Goal: Transaction & Acquisition: Subscribe to service/newsletter

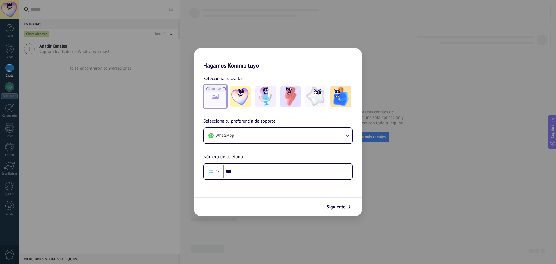
click at [218, 97] on input "file" at bounding box center [215, 96] width 23 height 23
type input "**********"
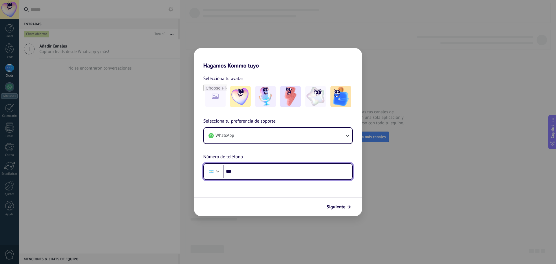
click at [250, 173] on input "***" at bounding box center [287, 171] width 129 height 13
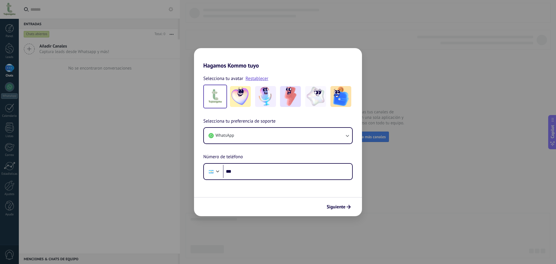
click at [219, 96] on img at bounding box center [215, 96] width 21 height 21
click at [219, 99] on img at bounding box center [215, 96] width 21 height 21
click at [249, 78] on link "Restablecer" at bounding box center [257, 79] width 23 height 6
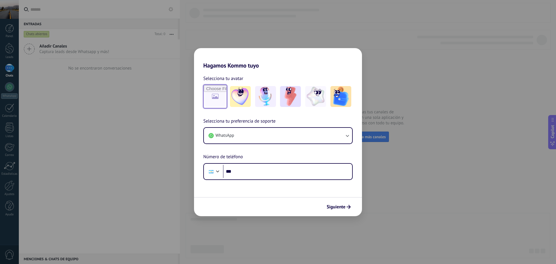
click at [217, 96] on input "file" at bounding box center [215, 96] width 23 height 23
type input "**********"
click at [250, 137] on button "WhatsApp" at bounding box center [278, 136] width 148 height 16
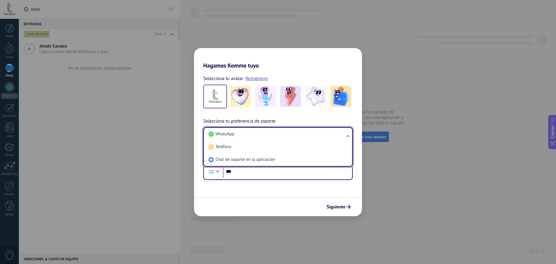
click at [251, 195] on form "Selecciona tu avatar Restablecer Selecciona tu preferencia de soporte WhatsApp …" at bounding box center [278, 142] width 168 height 147
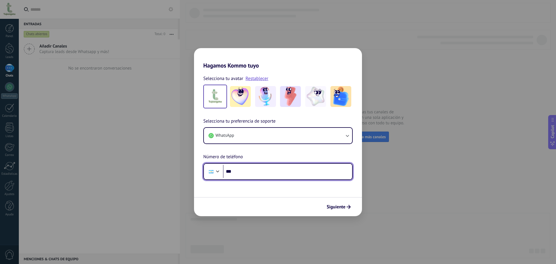
click at [246, 172] on input "***" at bounding box center [287, 171] width 129 height 13
type input "**********"
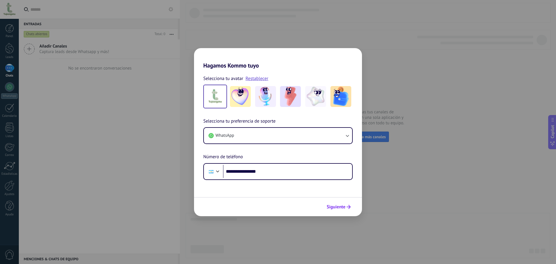
click at [339, 205] on span "Siguiente" at bounding box center [336, 207] width 19 height 4
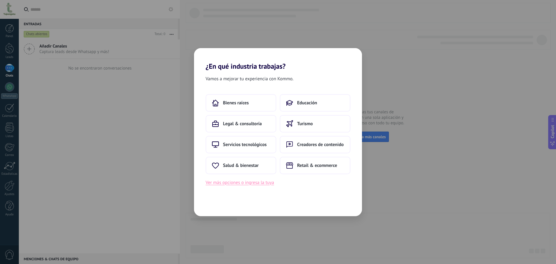
click at [267, 185] on button "Ver más opciones o ingresa la tuya" at bounding box center [240, 183] width 68 height 8
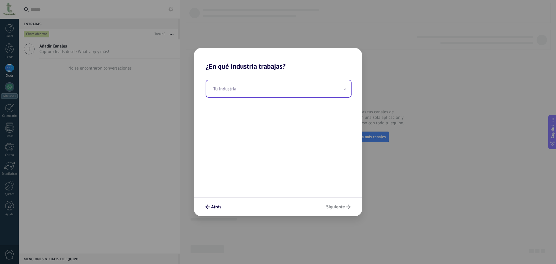
click at [251, 92] on input "text" at bounding box center [278, 88] width 145 height 17
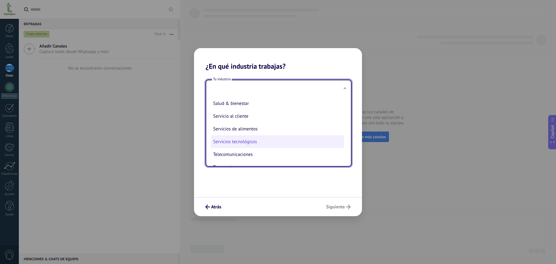
scroll to position [131, 0]
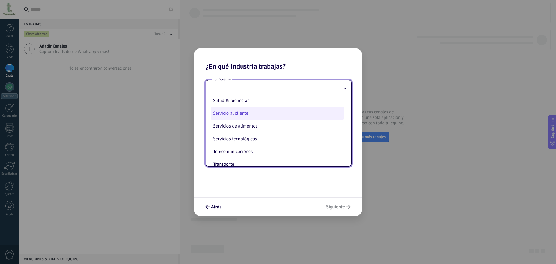
click at [252, 113] on li "Servicio al cliente" at bounding box center [277, 113] width 133 height 13
type input "**********"
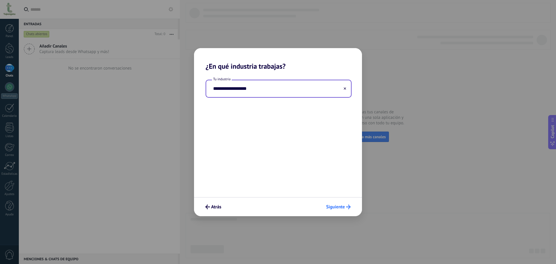
click at [334, 209] on span "Siguiente" at bounding box center [335, 207] width 19 height 4
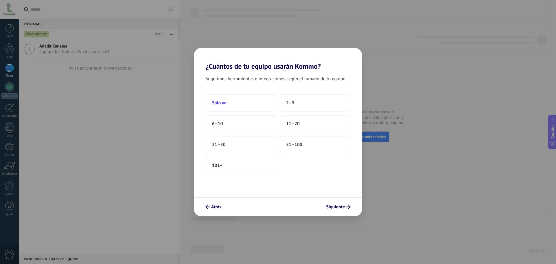
click at [243, 106] on button "Solo yo" at bounding box center [241, 102] width 71 height 17
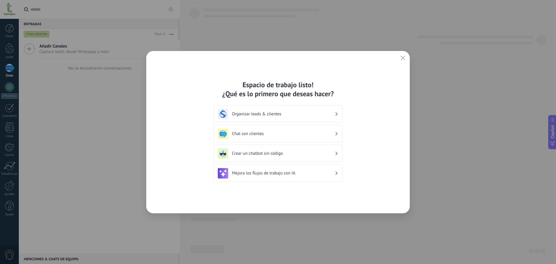
click at [243, 134] on h3 "Chat con clientes" at bounding box center [283, 134] width 103 height 6
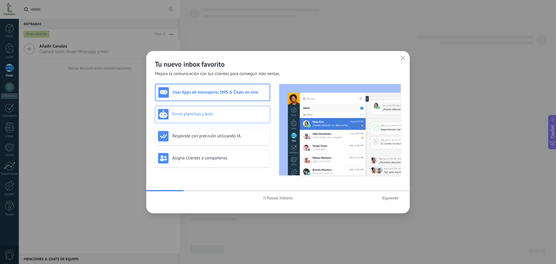
click at [224, 115] on h3 "Envía plantillas y bots" at bounding box center [219, 114] width 95 height 6
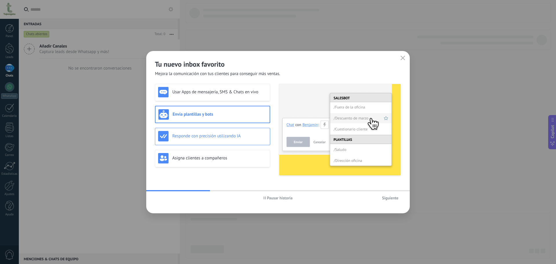
click at [231, 136] on h3 "Responde con precisión utilizando IA" at bounding box center [219, 136] width 95 height 6
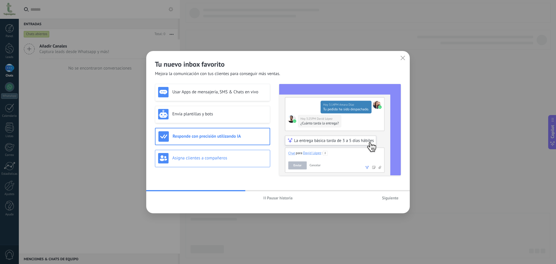
click at [240, 161] on div "Asigna clientes a compañeros" at bounding box center [212, 158] width 109 height 10
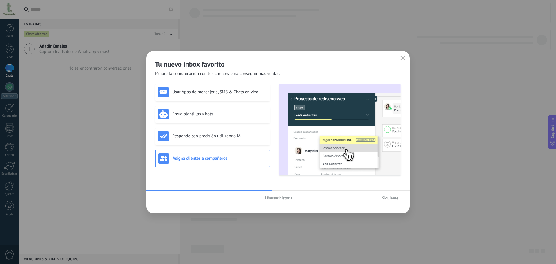
click at [392, 198] on span "Siguiente" at bounding box center [390, 198] width 17 height 4
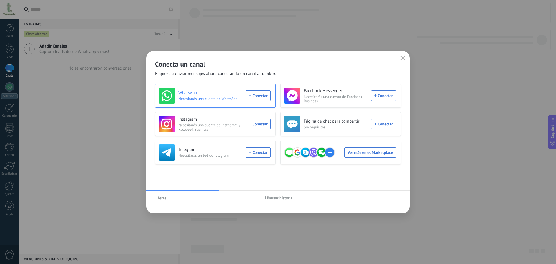
click at [255, 97] on div "WhatsApp Necesitarás una cuenta de WhatsApp Conectar" at bounding box center [215, 95] width 112 height 16
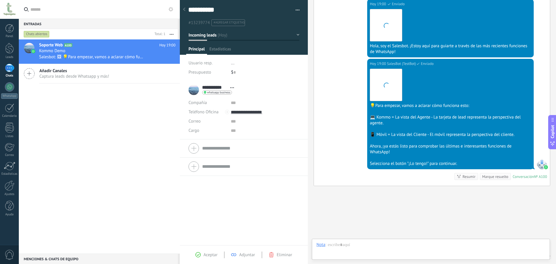
scroll to position [9, 0]
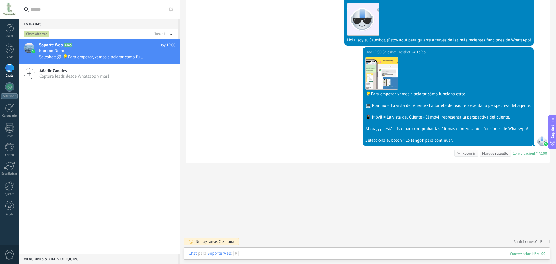
click at [339, 254] on div at bounding box center [367, 259] width 357 height 17
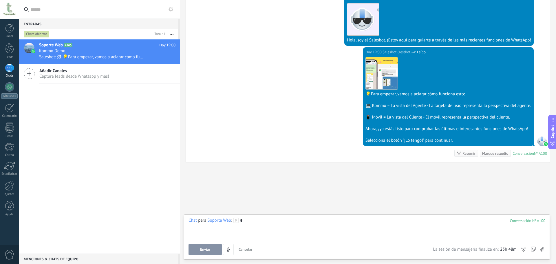
click at [203, 251] on span "Enviar" at bounding box center [205, 249] width 10 height 4
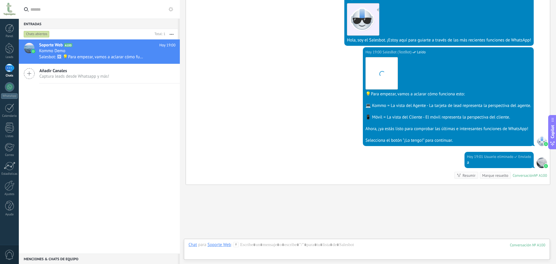
scroll to position [142, 0]
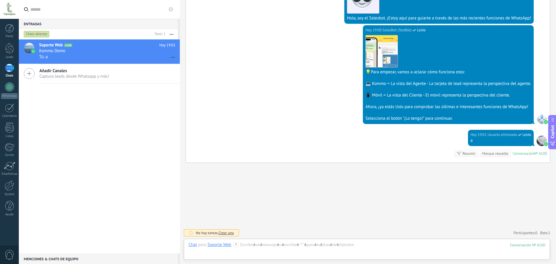
click at [8, 68] on div "1" at bounding box center [9, 68] width 9 height 8
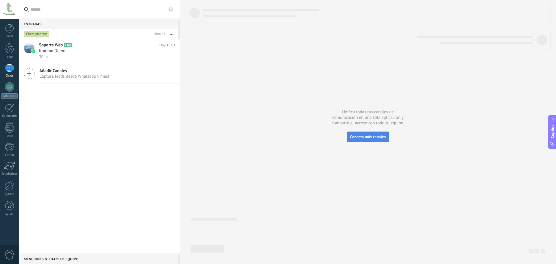
click at [363, 135] on span "Conecta más canales" at bounding box center [368, 136] width 36 height 5
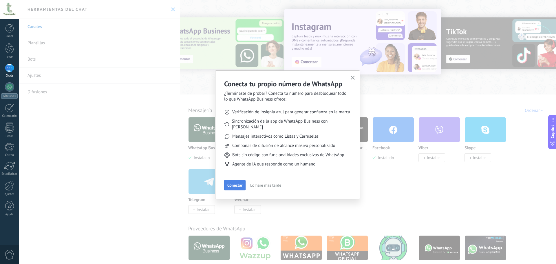
click at [234, 183] on span "Conectar" at bounding box center [234, 185] width 15 height 4
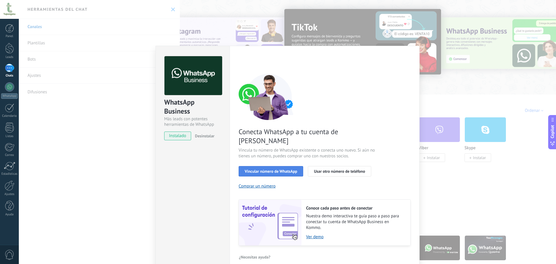
click at [264, 169] on span "Vincular número de WhatsApp" at bounding box center [271, 171] width 52 height 4
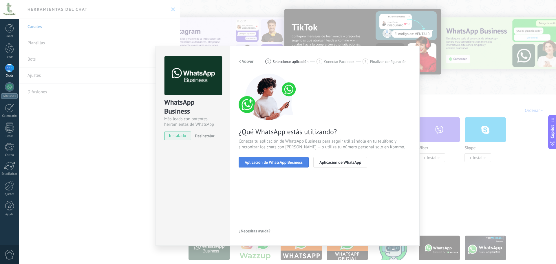
click at [289, 161] on span "Aplicación de WhatsApp Business" at bounding box center [274, 162] width 58 height 4
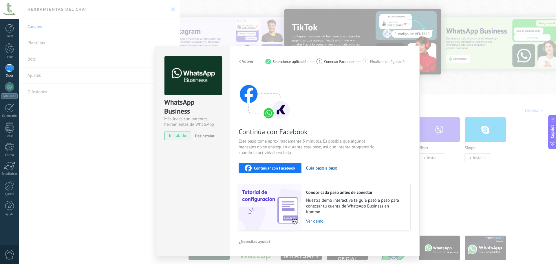
click at [284, 168] on span "Continuar con Facebook" at bounding box center [274, 168] width 41 height 4
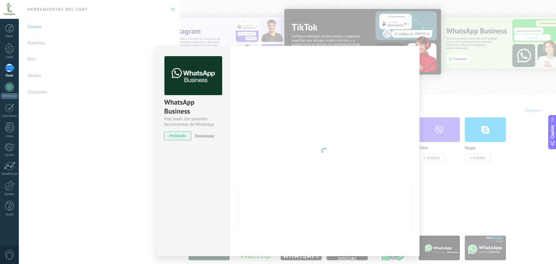
click at [62, 129] on div "WhatsApp Business Más leads con potentes herramientas de WhatsApp instalado Des…" at bounding box center [287, 132] width 537 height 264
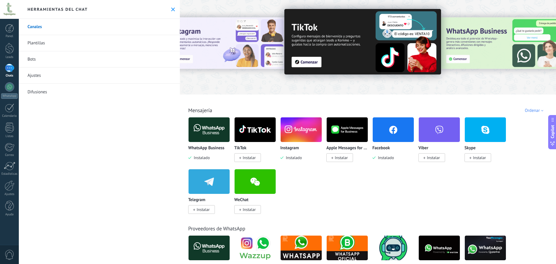
click at [7, 11] on div at bounding box center [9, 9] width 19 height 19
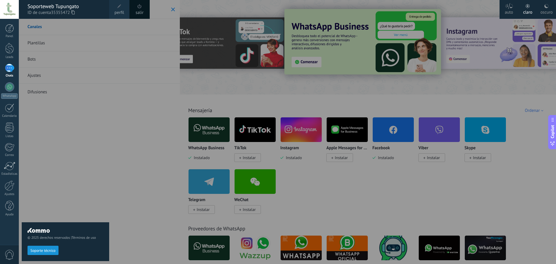
click at [53, 129] on div "© 2025 derechos reservados | Términos de uso Soporte técnico" at bounding box center [65, 141] width 87 height 245
click at [65, 128] on div "© 2025 derechos reservados | Términos de uso Soporte técnico" at bounding box center [65, 141] width 87 height 245
click at [73, 115] on div "© 2025 derechos reservados | Términos de uso Soporte técnico" at bounding box center [65, 141] width 87 height 245
click at [91, 161] on div "© 2025 derechos reservados | Términos de uso Soporte técnico" at bounding box center [65, 141] width 87 height 245
click at [14, 13] on div at bounding box center [9, 9] width 19 height 19
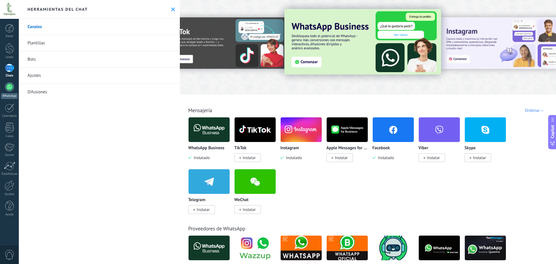
click at [8, 89] on div at bounding box center [9, 86] width 9 height 9
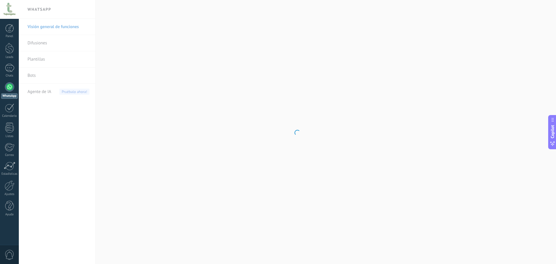
drag, startPoint x: 8, startPoint y: 89, endPoint x: 48, endPoint y: 191, distance: 109.8
click at [48, 191] on body ".abecls-1,.abecls-2{fill-rule:evenodd}.abecls-2{fill:#fff} .abhcls-1{fill:none}…" at bounding box center [278, 132] width 556 height 264
click at [5, 10] on div at bounding box center [9, 9] width 19 height 19
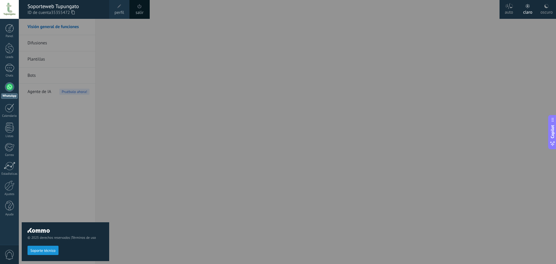
click at [140, 6] on span at bounding box center [140, 6] width 4 height 4
